Goal: Download file/media

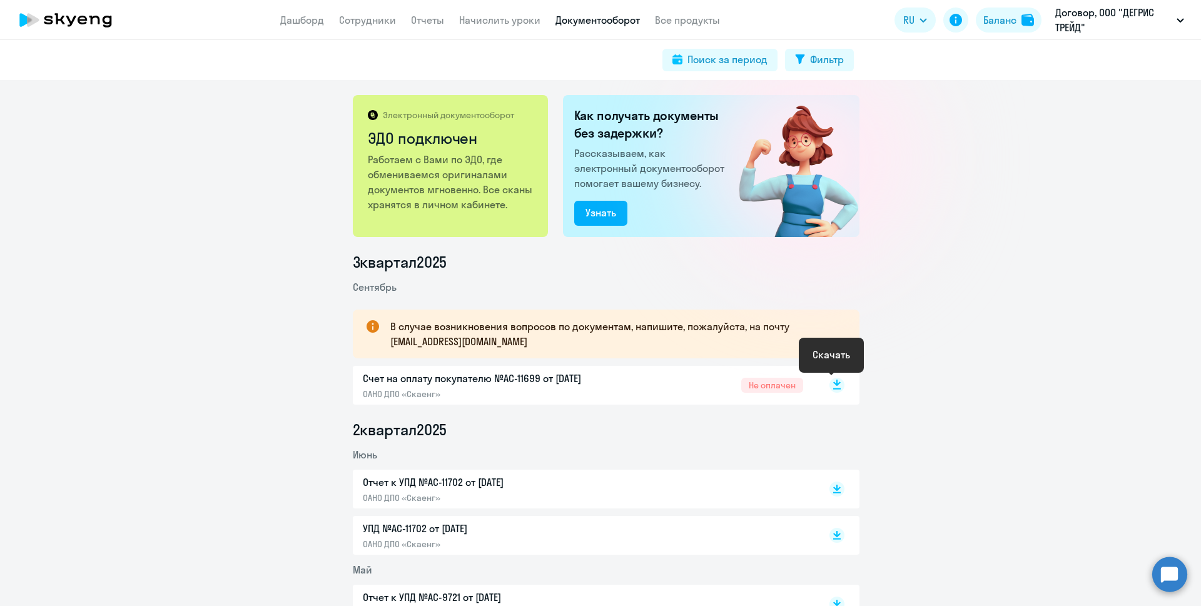
click at [833, 384] on icon at bounding box center [837, 383] width 8 height 6
click at [507, 23] on link "Начислить уроки" at bounding box center [499, 20] width 81 height 13
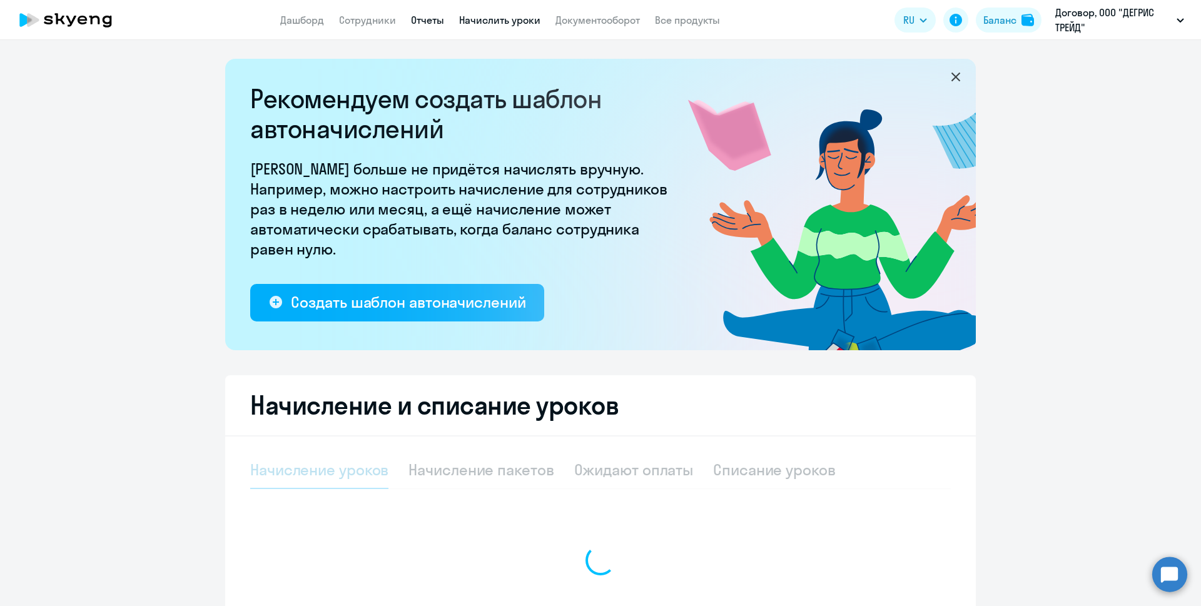
select select "10"
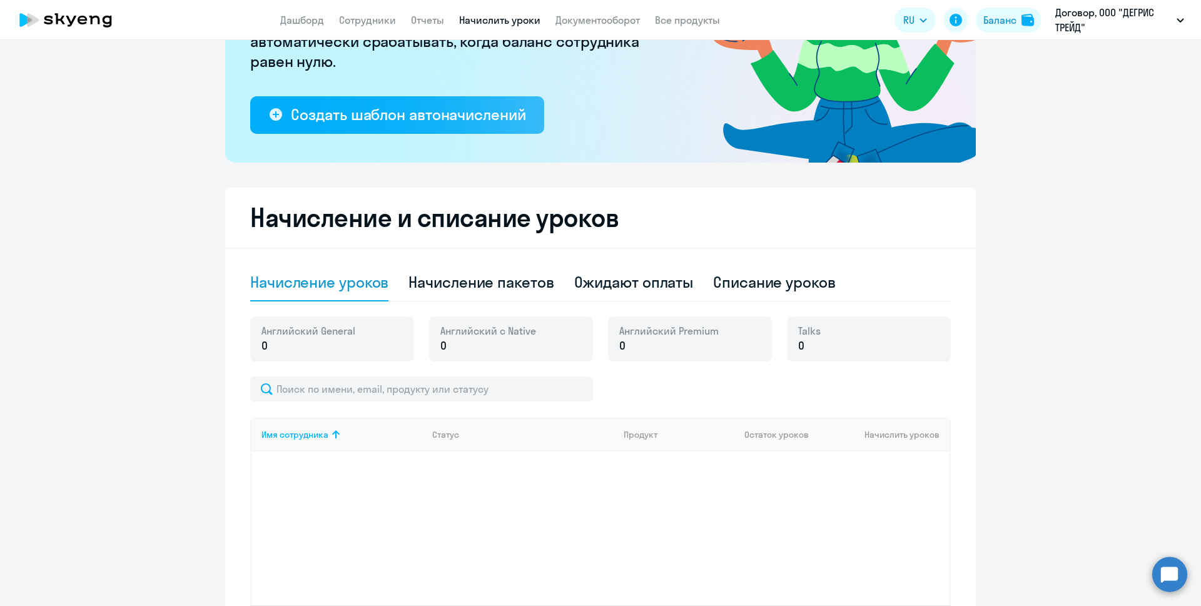
scroll to position [292, 0]
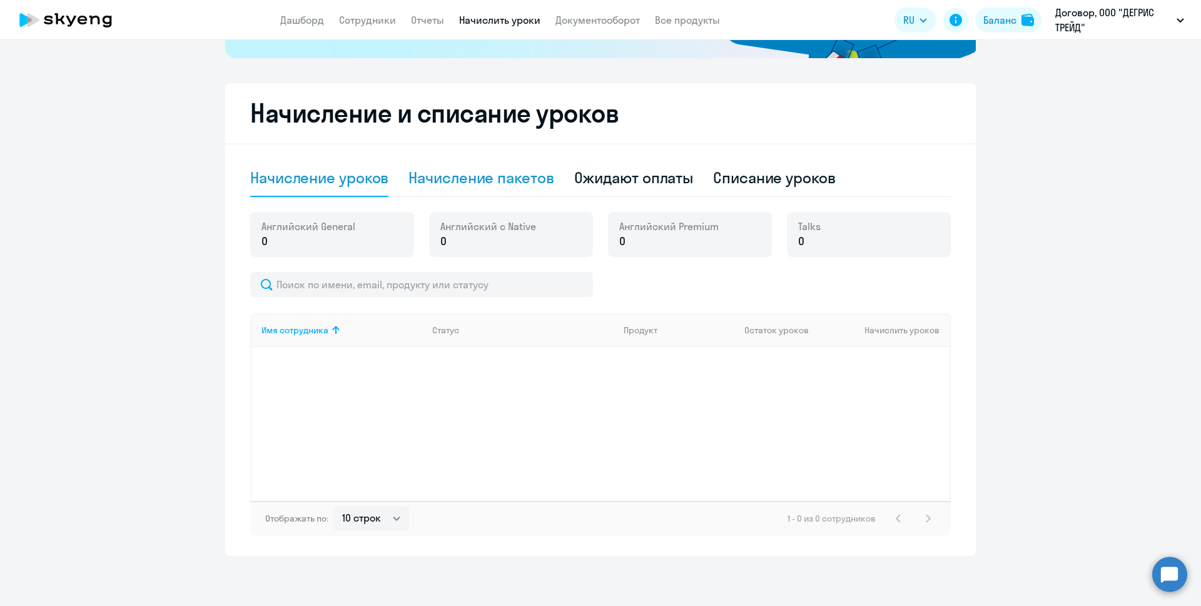
click at [502, 181] on div "Начисление пакетов" at bounding box center [481, 178] width 145 height 20
select select "10"
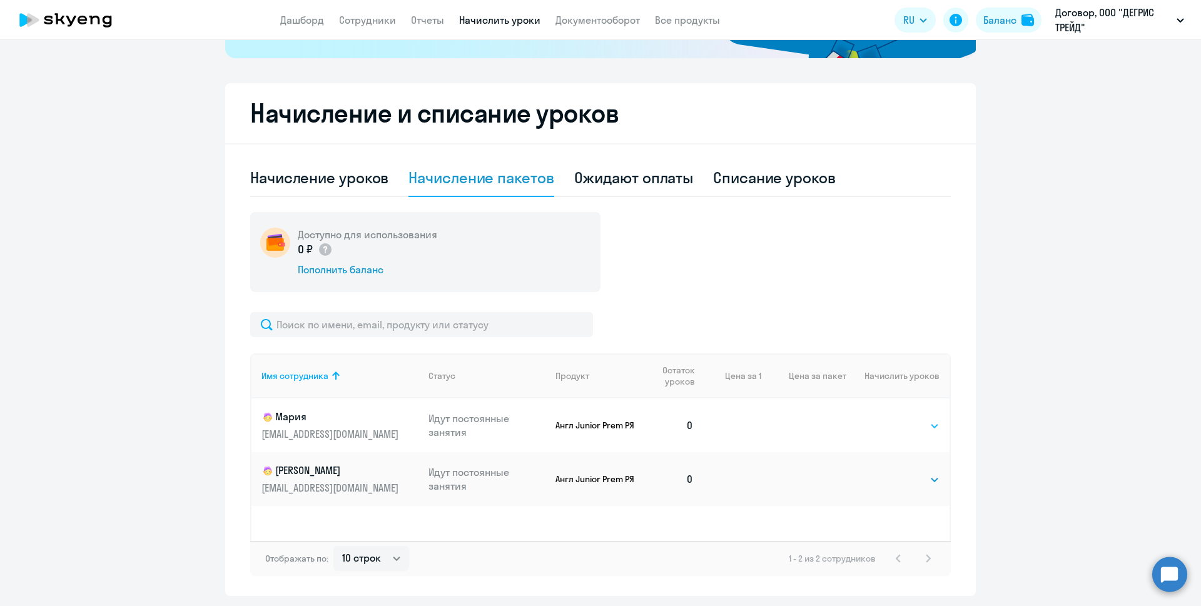
click at [932, 425] on select "Выбрать 4 8 16 32 64 128" at bounding box center [913, 426] width 51 height 15
select select "16"
click at [888, 419] on select "Выбрать 4 8 16 32 64 128" at bounding box center [913, 426] width 51 height 15
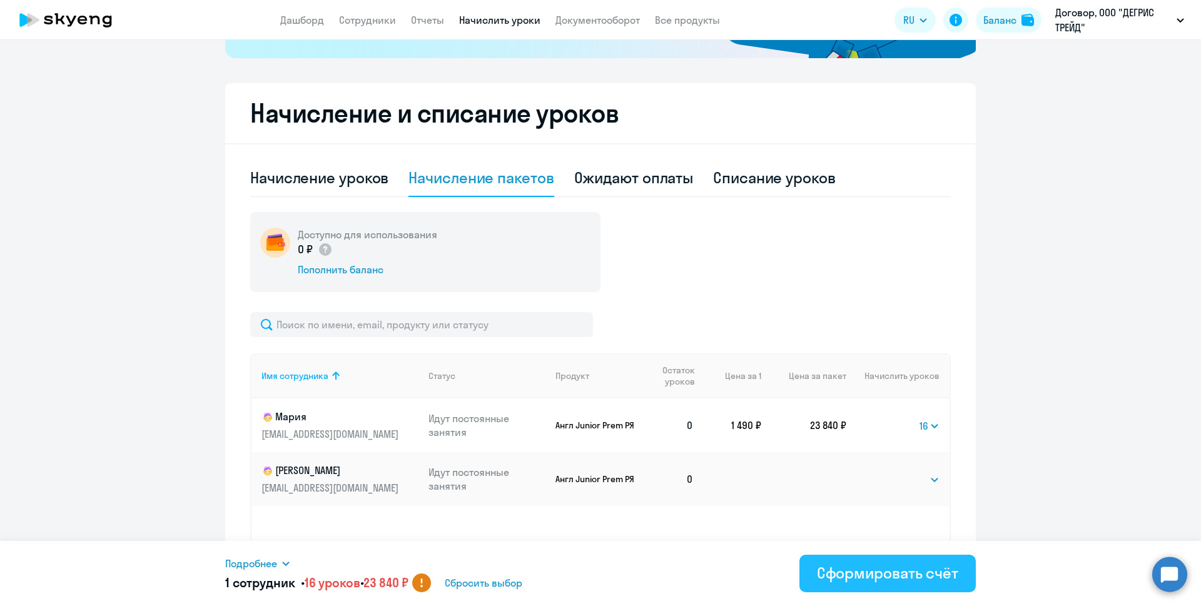
click at [910, 575] on div "Сформировать счёт" at bounding box center [887, 573] width 141 height 20
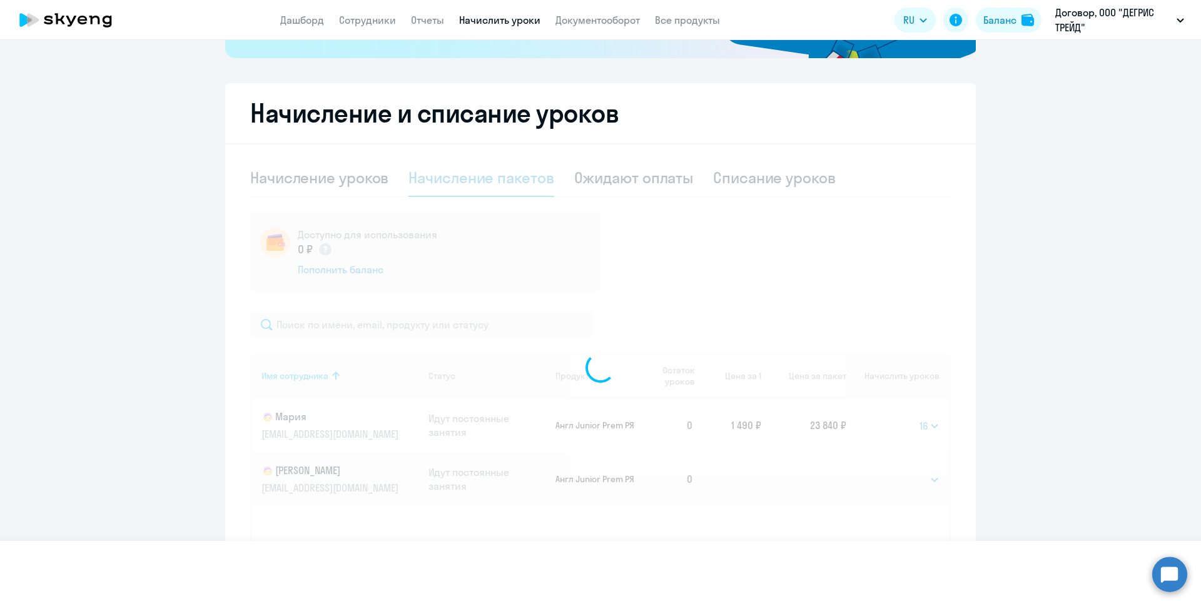
select select
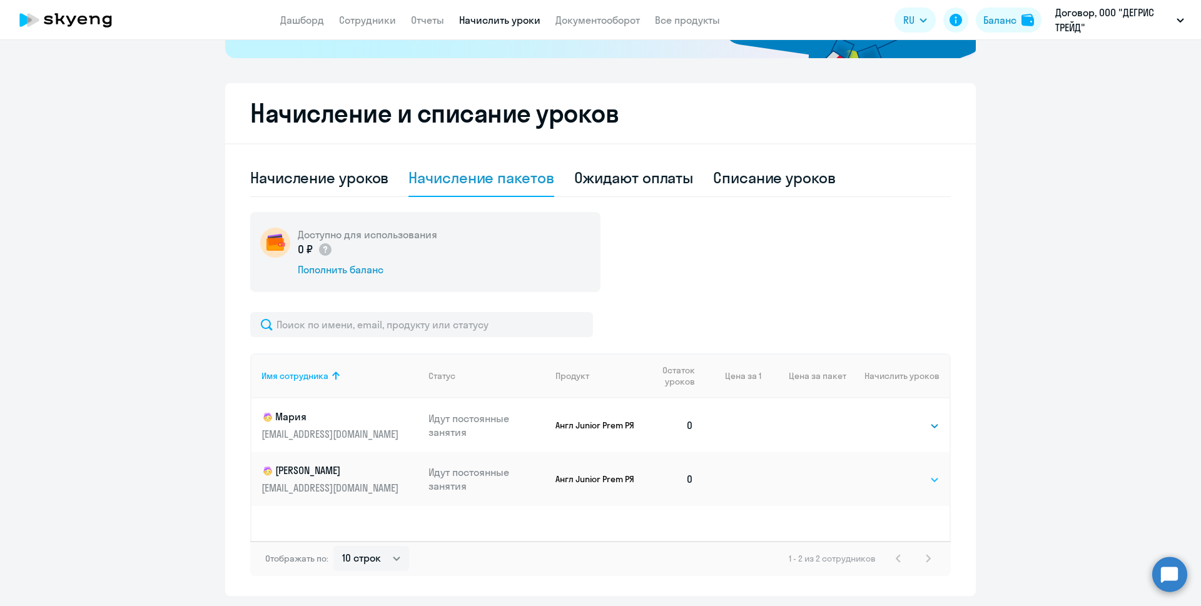
click at [927, 479] on select "Выбрать 4 8 16 32 64 128" at bounding box center [913, 479] width 51 height 15
select select "16"
click at [888, 472] on select "Выбрать 4 8 16 32 64 128" at bounding box center [913, 479] width 51 height 15
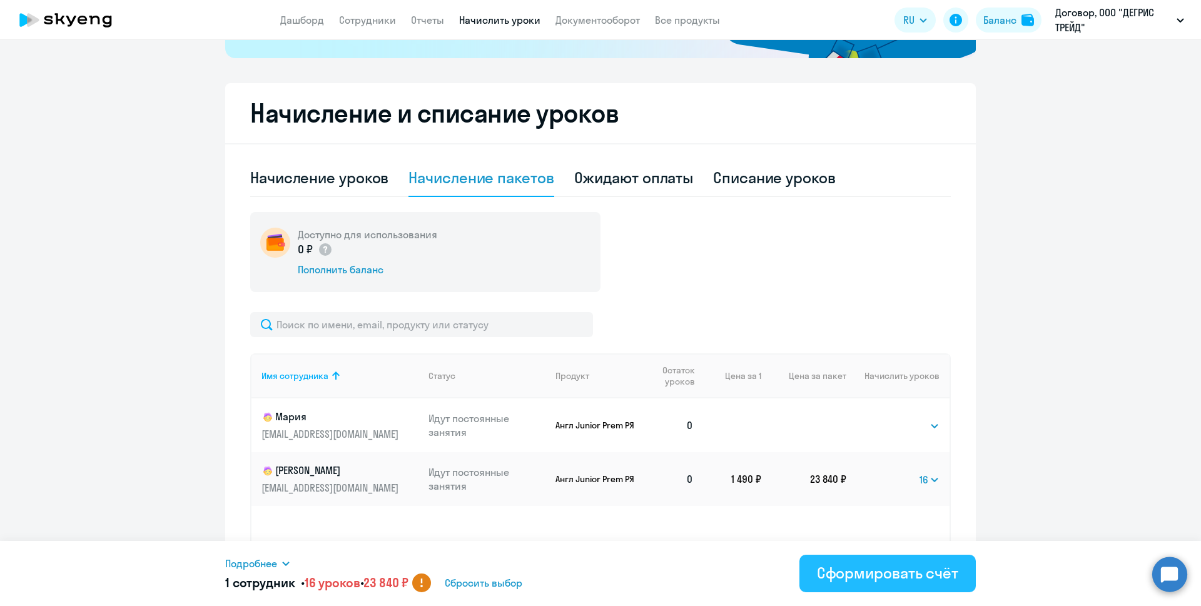
click at [903, 572] on div "Сформировать счёт" at bounding box center [887, 573] width 141 height 20
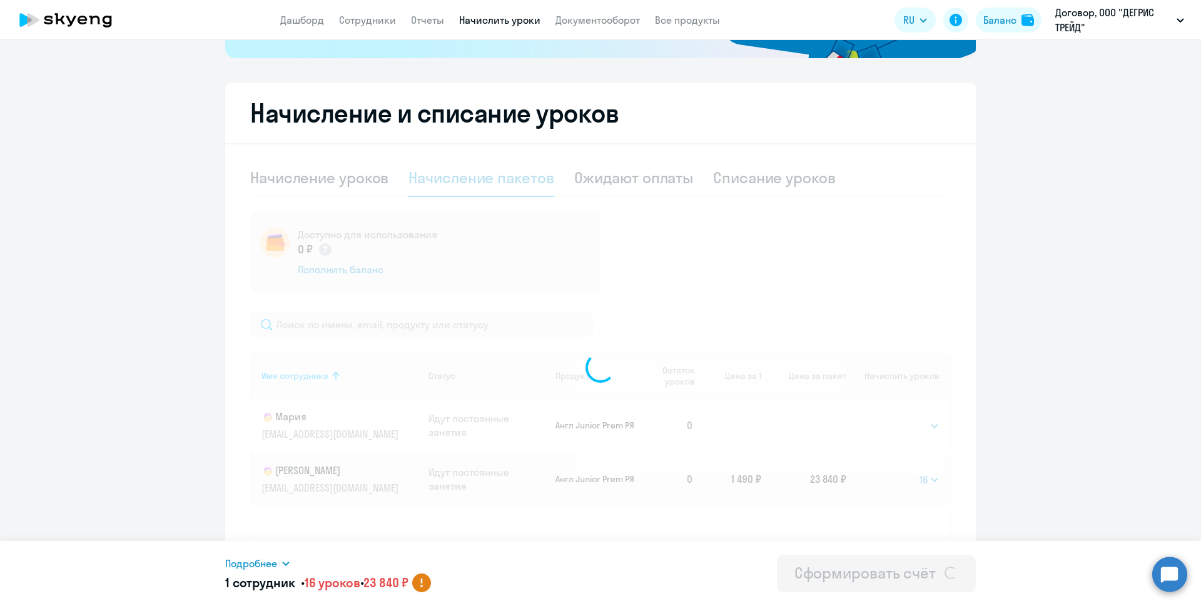
select select
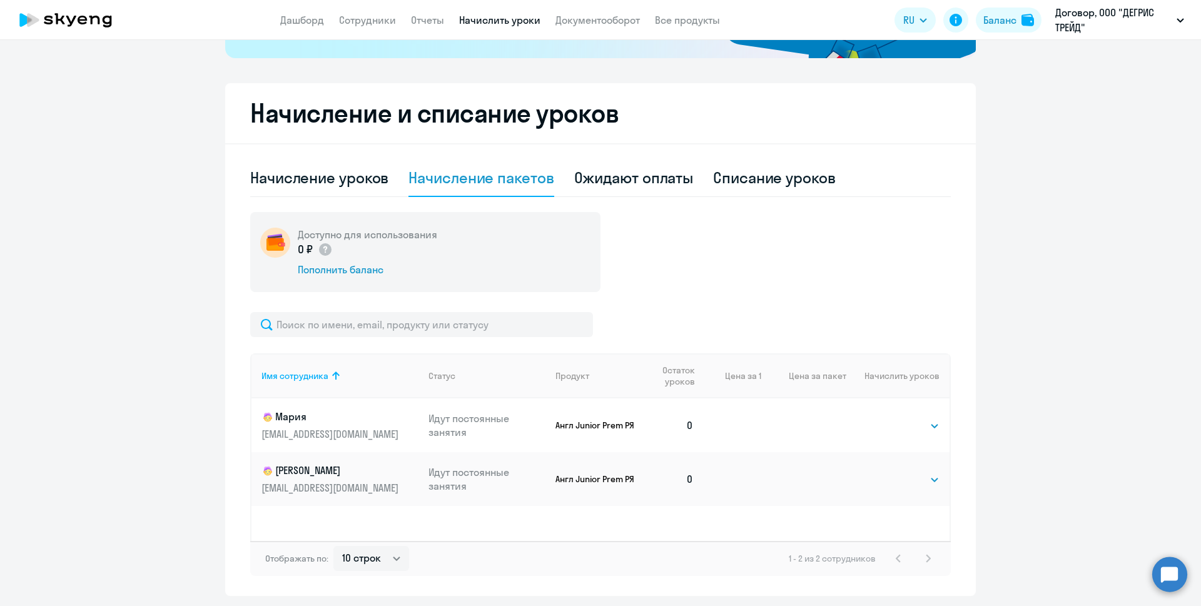
scroll to position [167, 0]
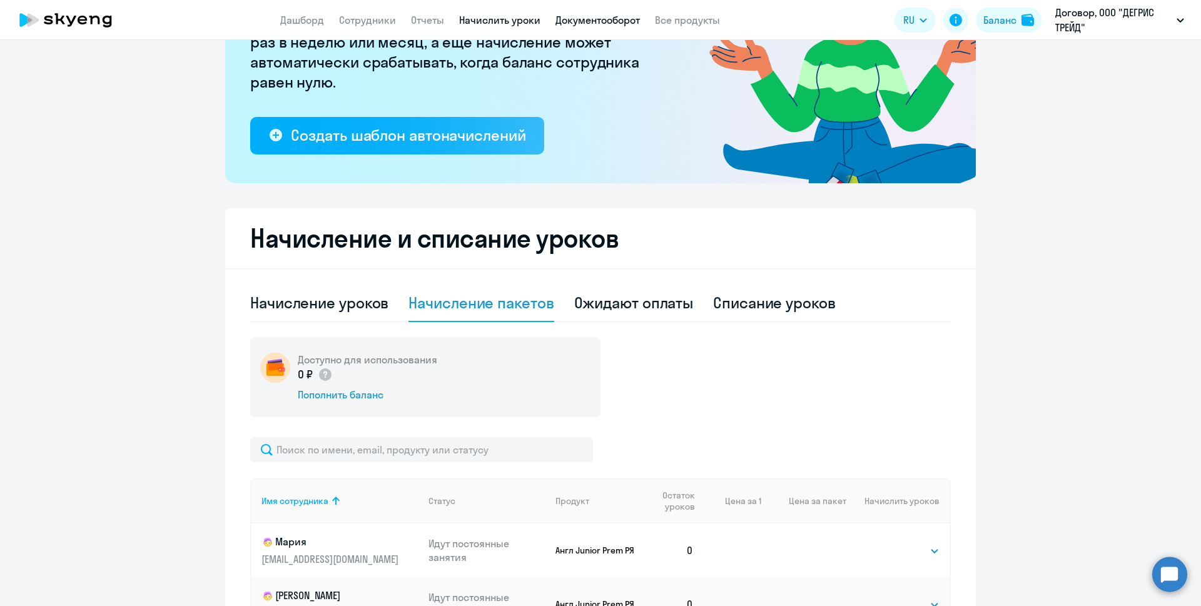
click at [619, 22] on link "Документооборот" at bounding box center [598, 20] width 84 height 13
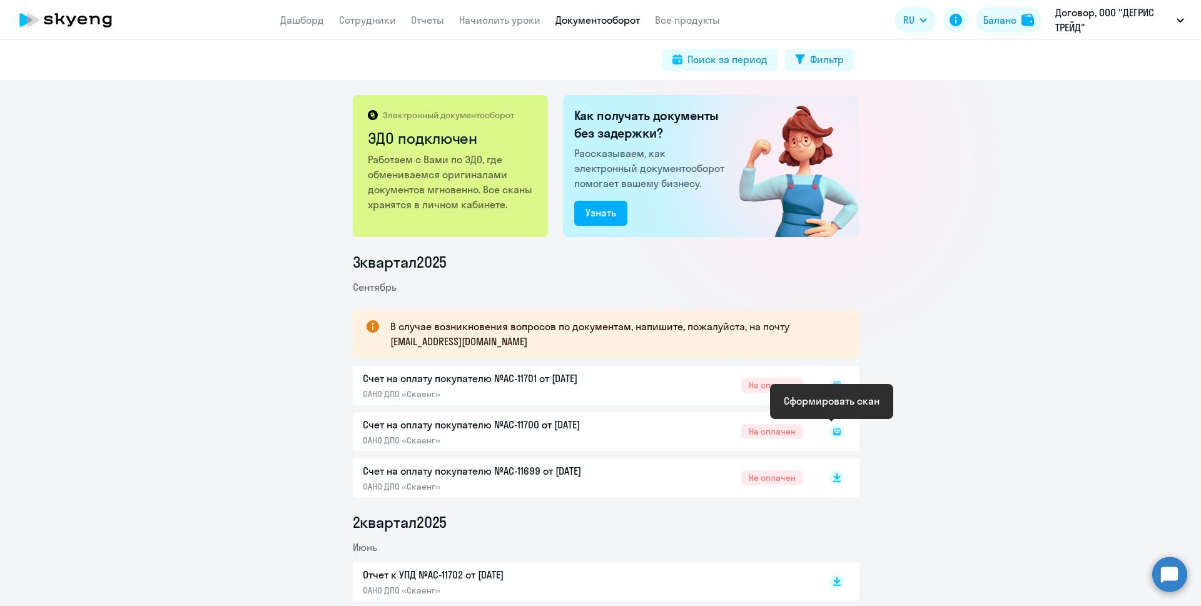
click at [831, 430] on rect at bounding box center [837, 431] width 15 height 15
click at [833, 387] on icon at bounding box center [837, 386] width 8 height 8
click at [834, 429] on icon at bounding box center [837, 429] width 8 height 6
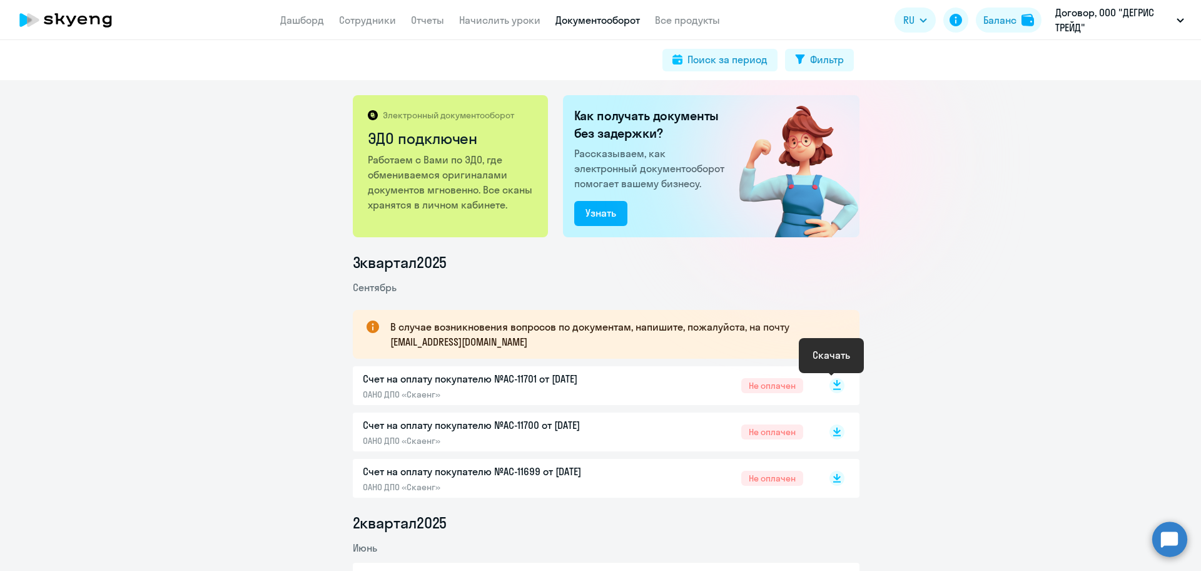
click at [833, 384] on icon at bounding box center [837, 383] width 8 height 6
click at [831, 387] on rect at bounding box center [837, 385] width 15 height 15
